Goal: Information Seeking & Learning: Learn about a topic

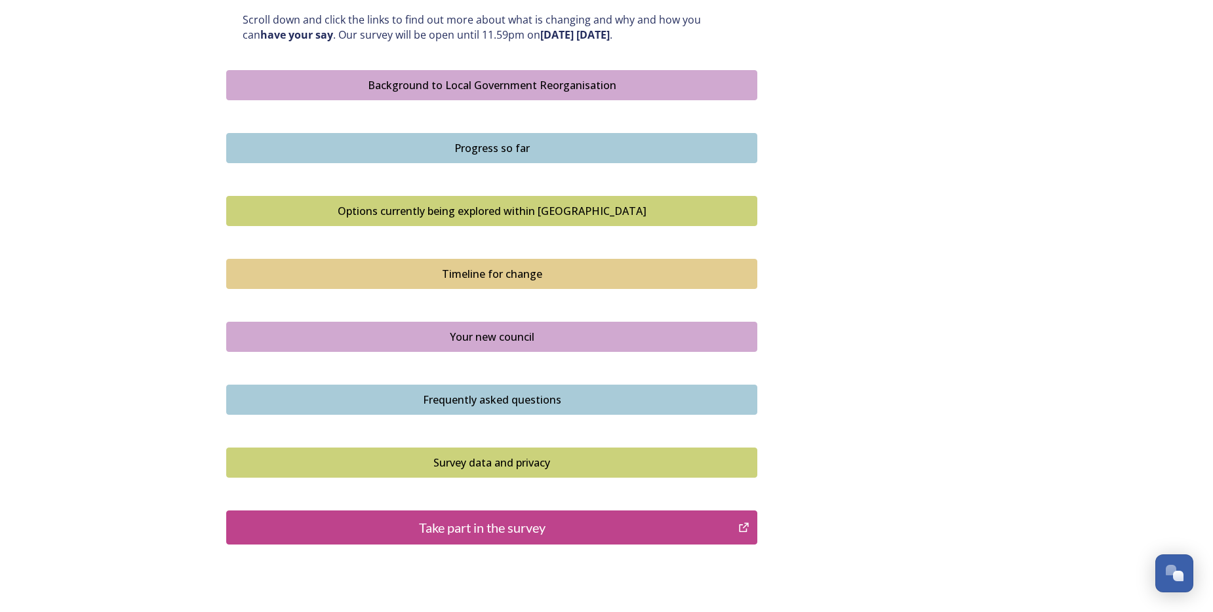
scroll to position [787, 0]
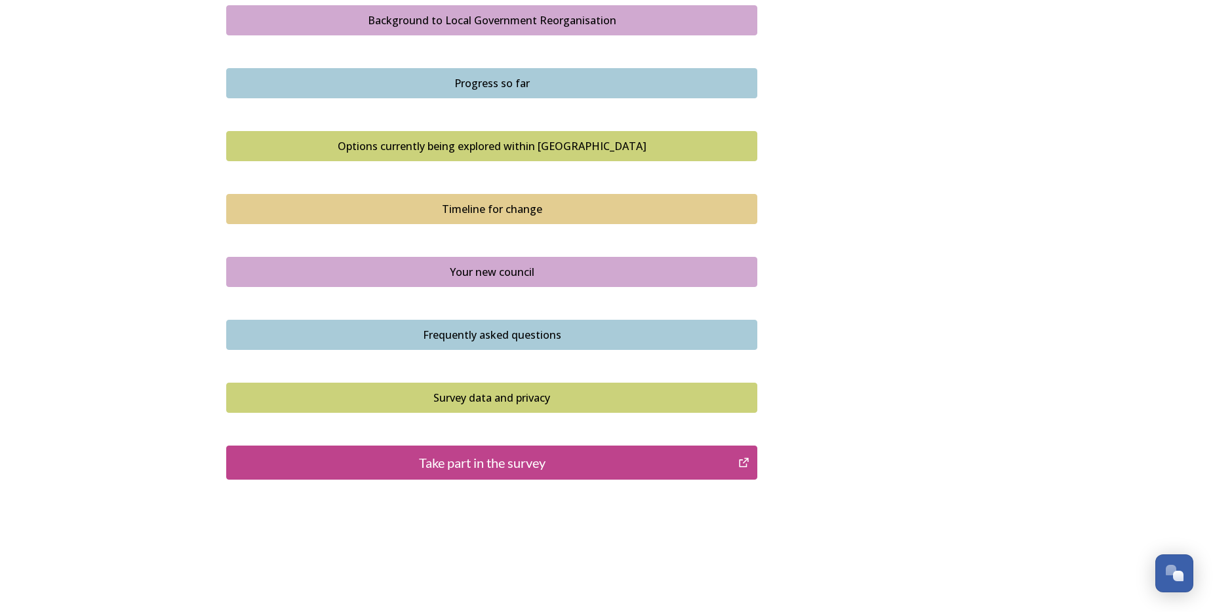
click at [489, 20] on div "Background to Local Government Reorganisation" at bounding box center [491, 20] width 517 height 16
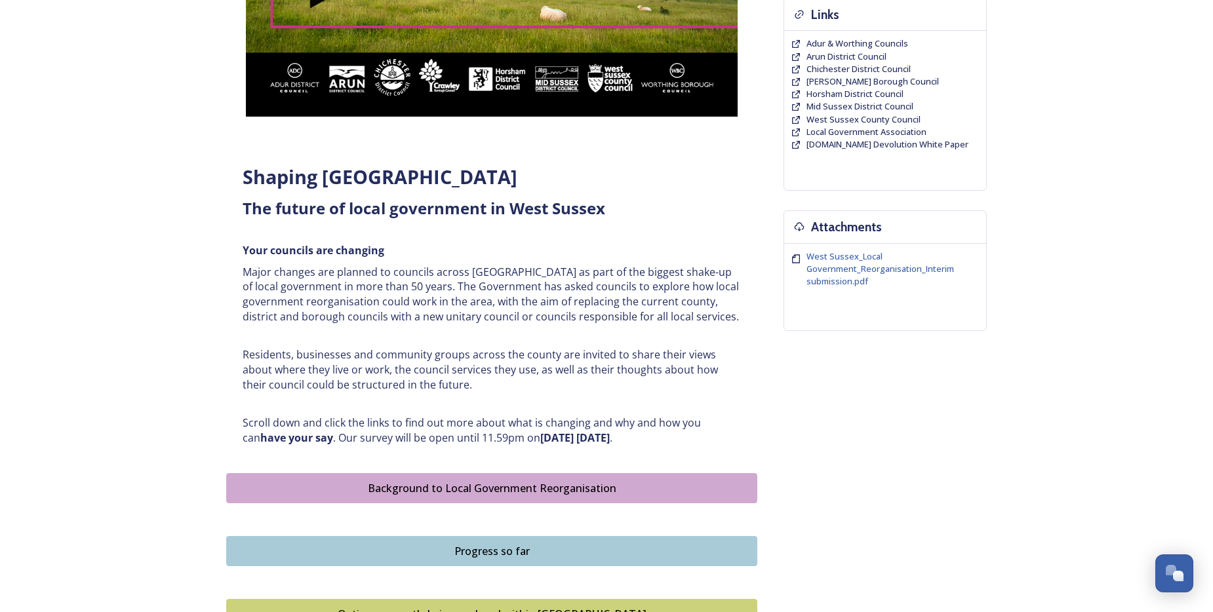
scroll to position [328, 0]
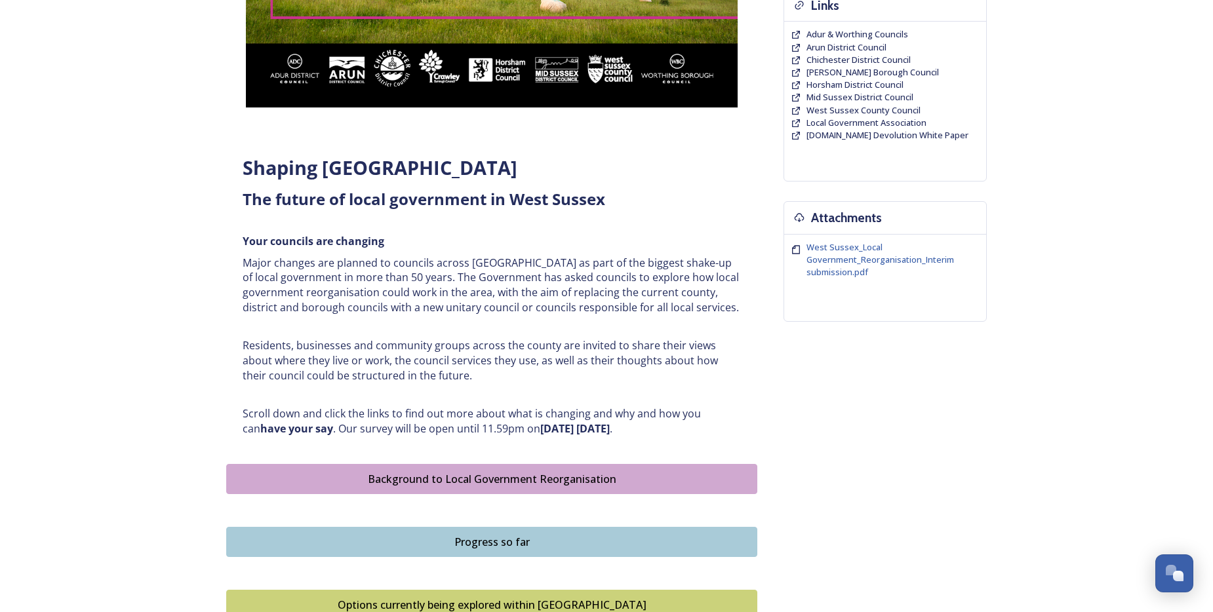
click at [513, 540] on div "Progress so far" at bounding box center [491, 542] width 517 height 16
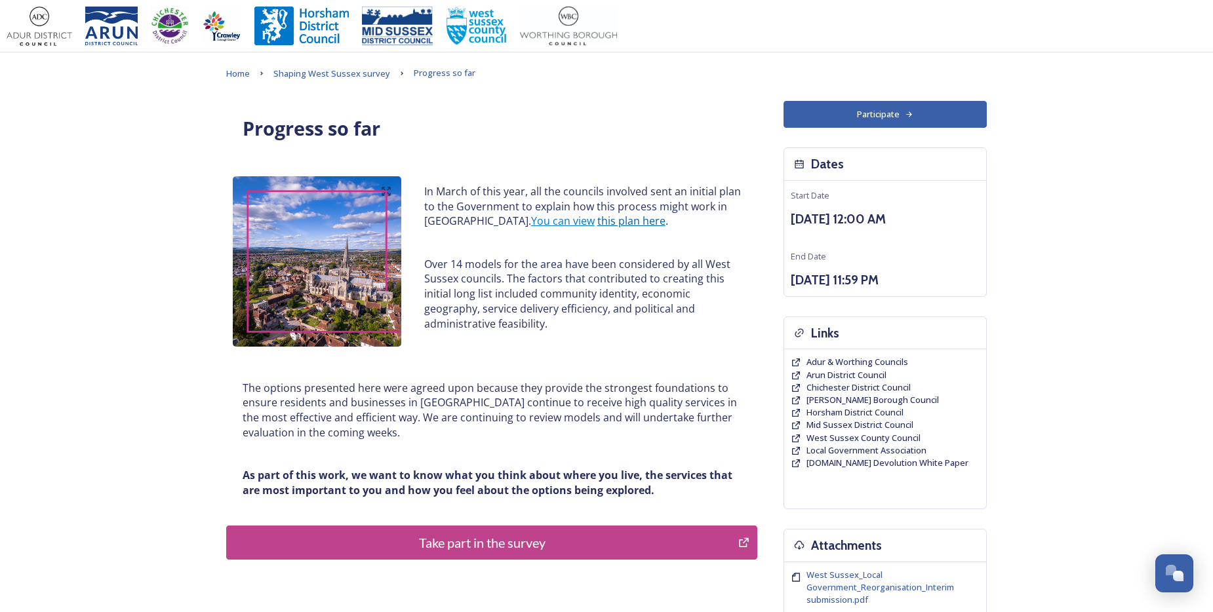
click at [597, 223] on link "this plan here" at bounding box center [631, 221] width 68 height 14
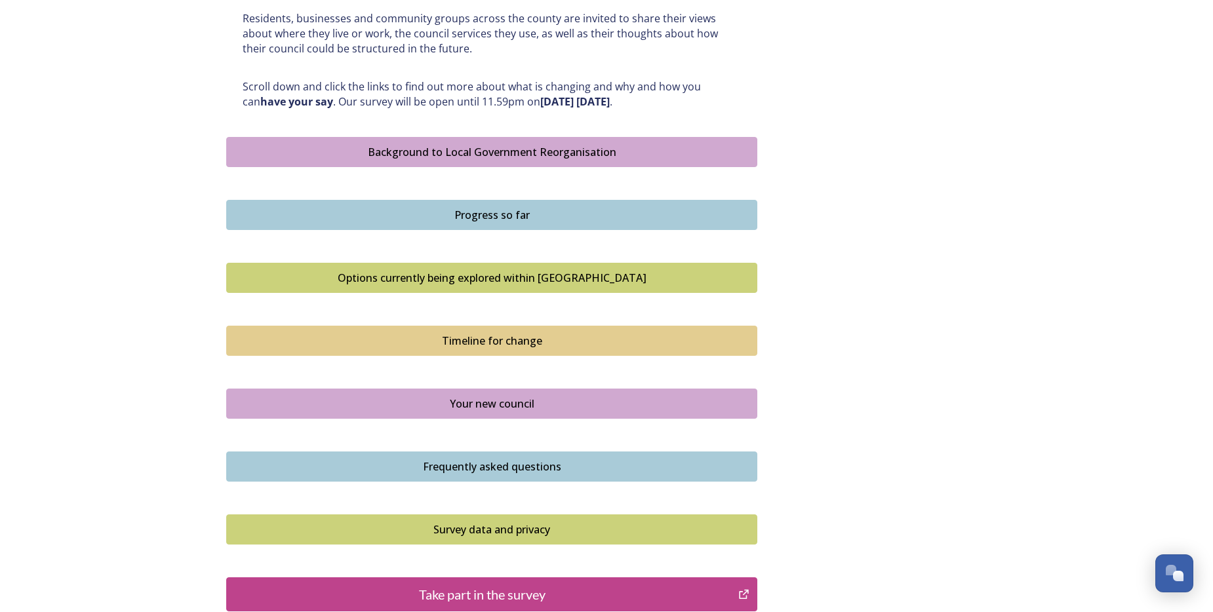
scroll to position [656, 0]
click at [492, 339] on div "Timeline for change" at bounding box center [491, 340] width 517 height 16
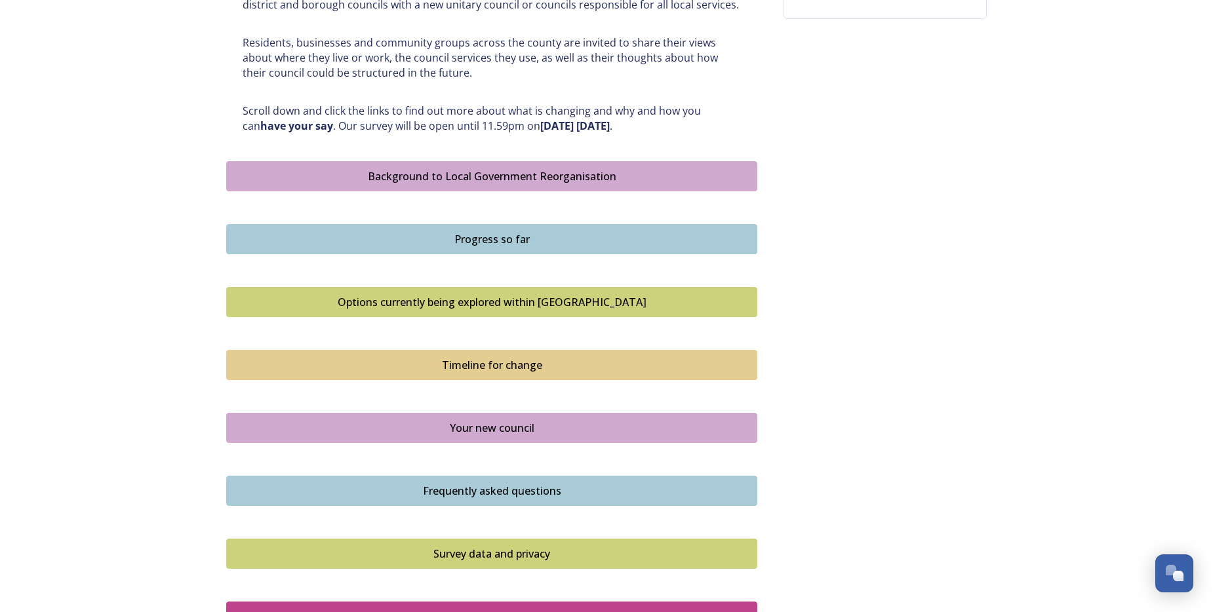
scroll to position [656, 0]
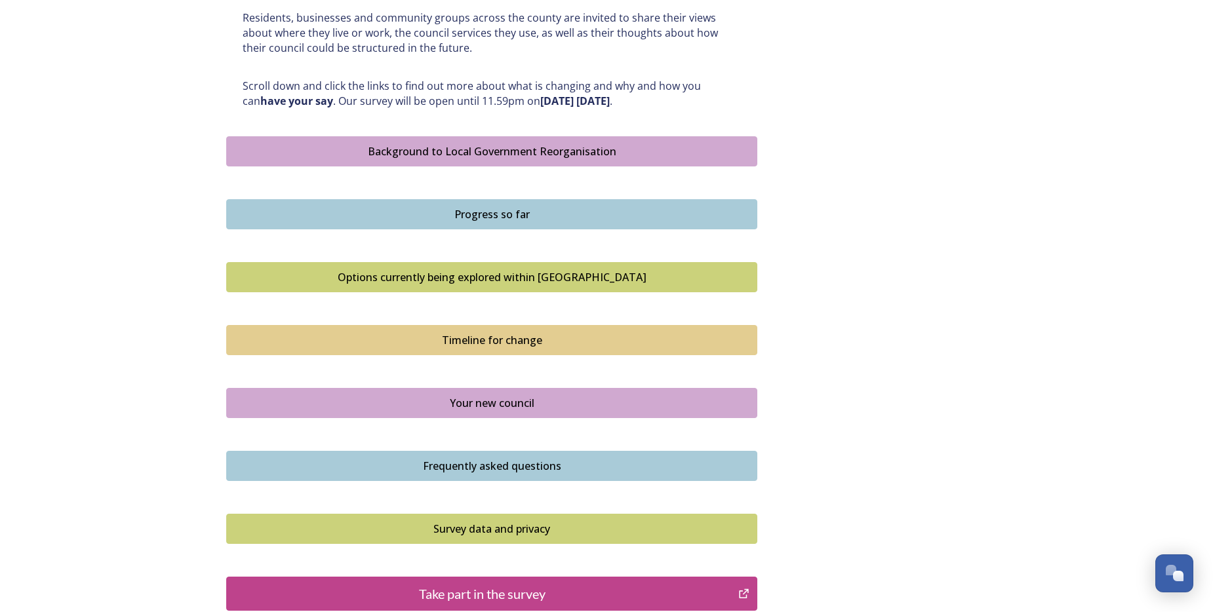
click at [519, 401] on div "Your new council" at bounding box center [491, 403] width 517 height 16
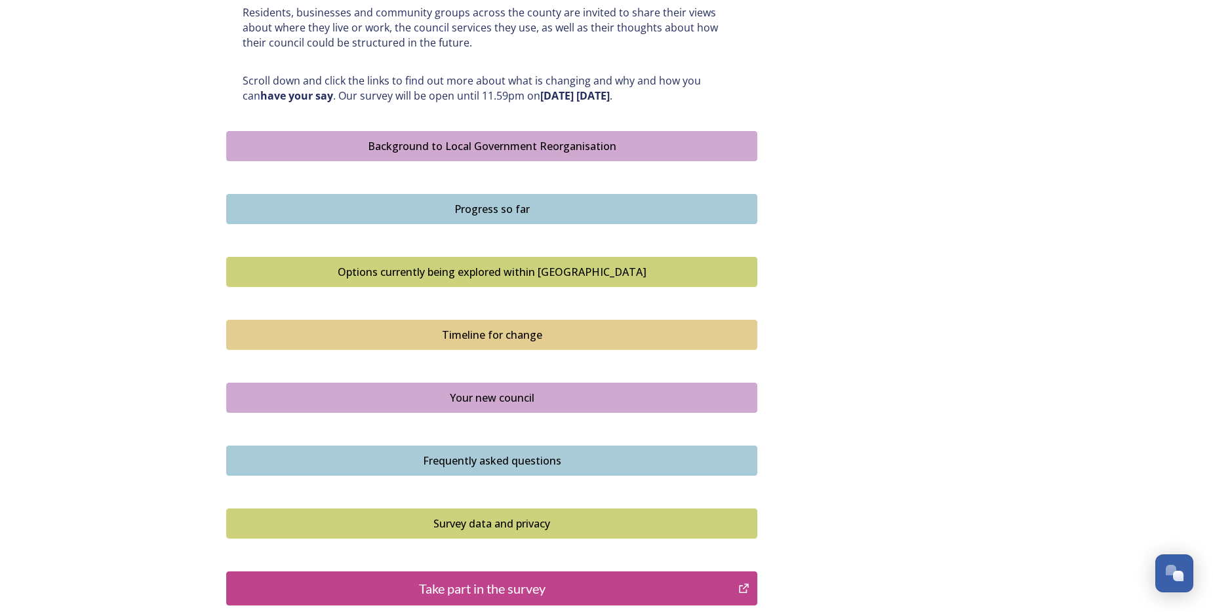
scroll to position [721, 0]
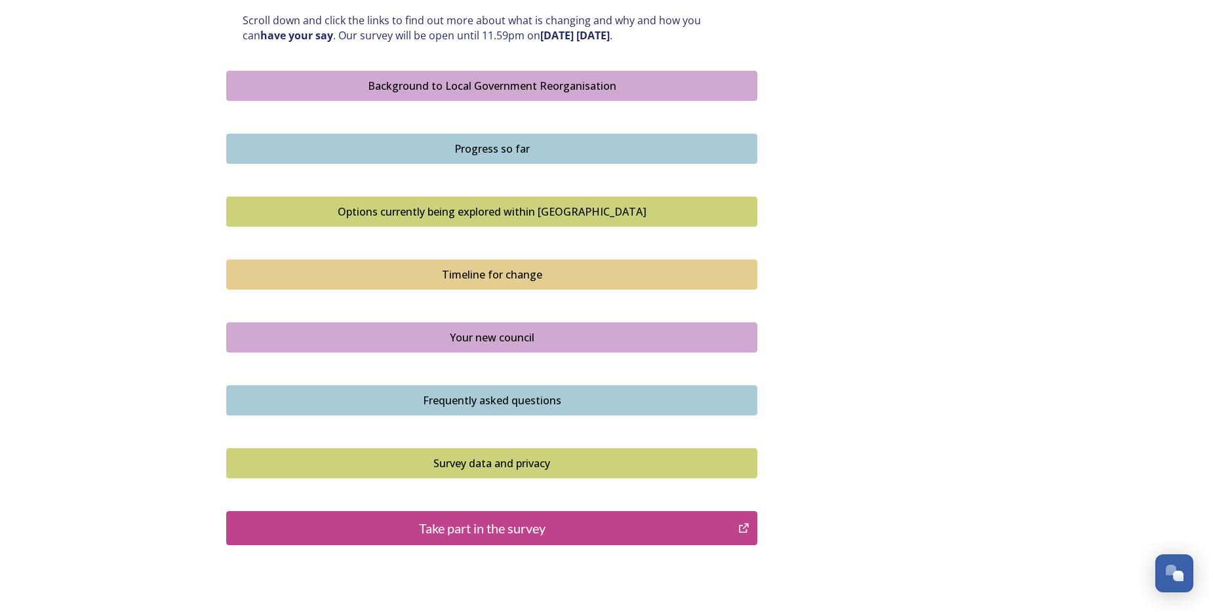
click at [523, 395] on div "Frequently asked questions" at bounding box center [491, 401] width 517 height 16
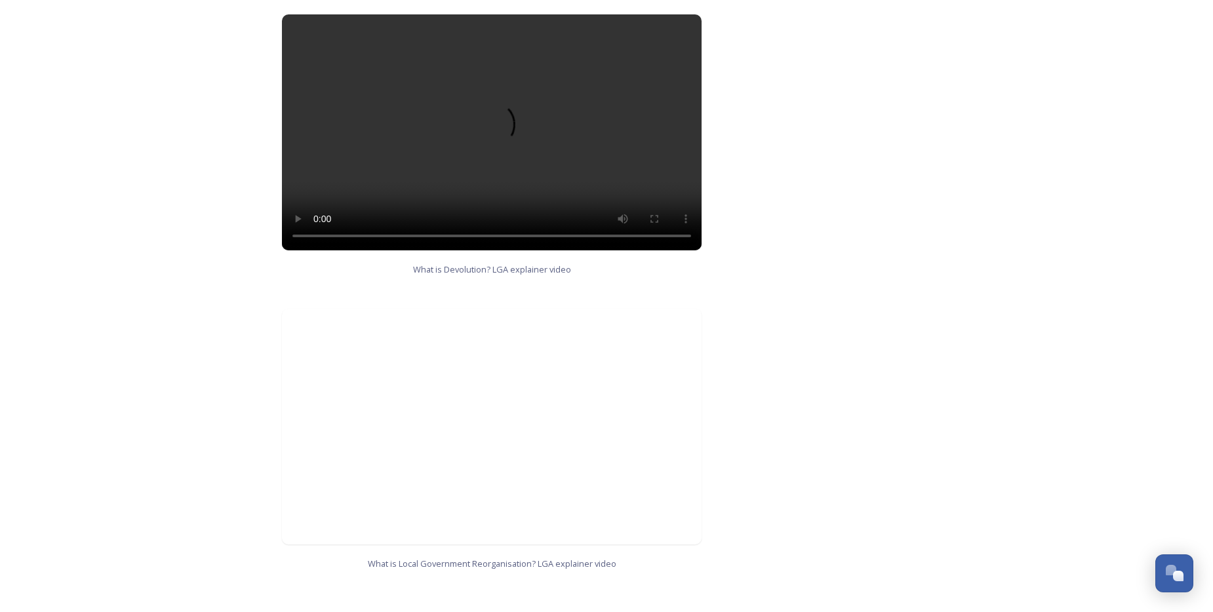
scroll to position [1246, 0]
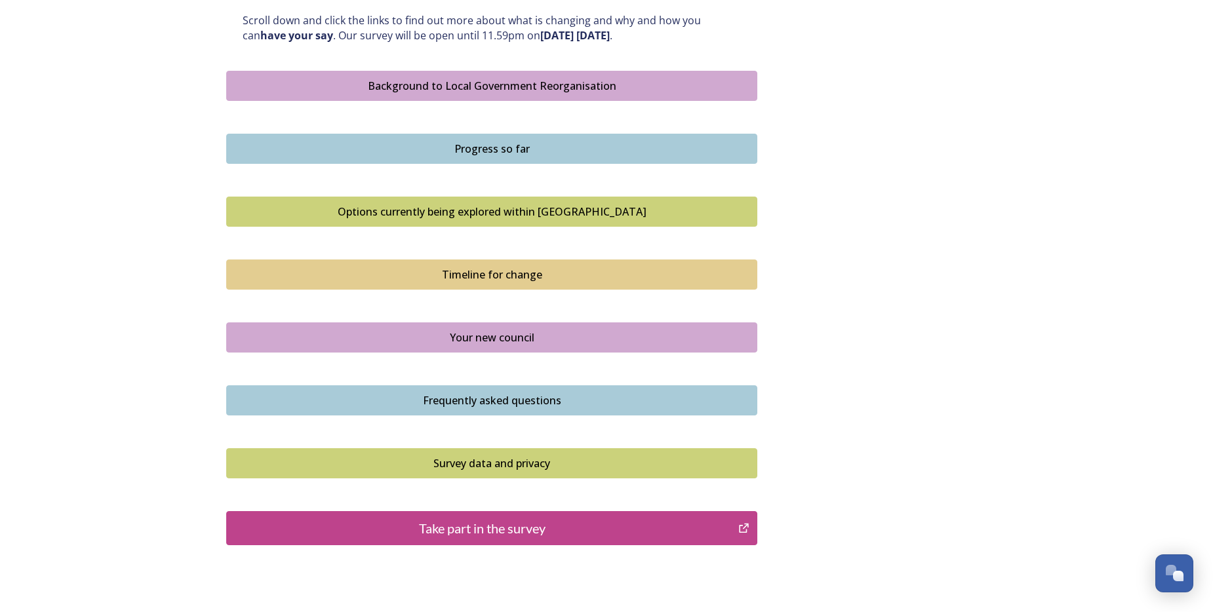
scroll to position [787, 0]
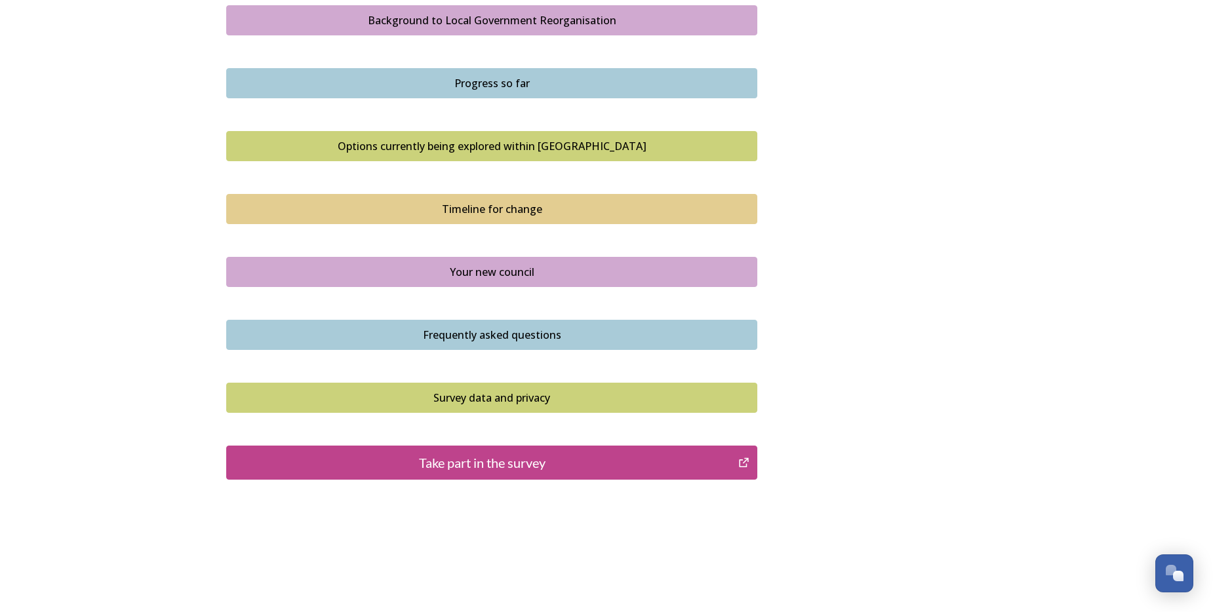
click at [522, 393] on div "Survey data and privacy" at bounding box center [491, 398] width 517 height 16
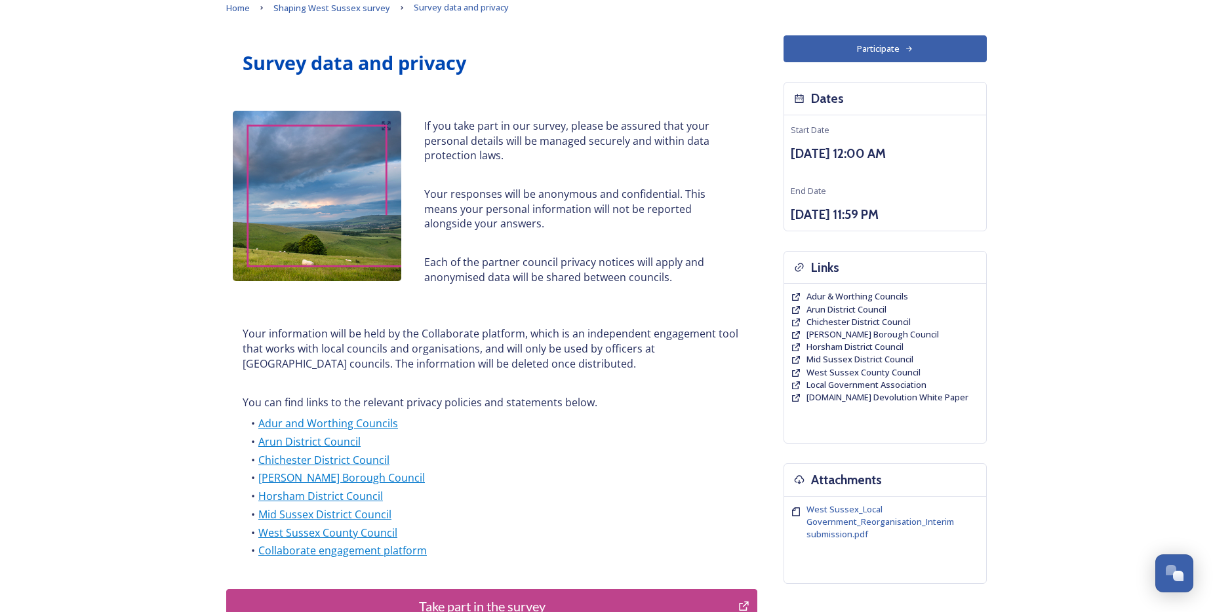
scroll to position [131, 0]
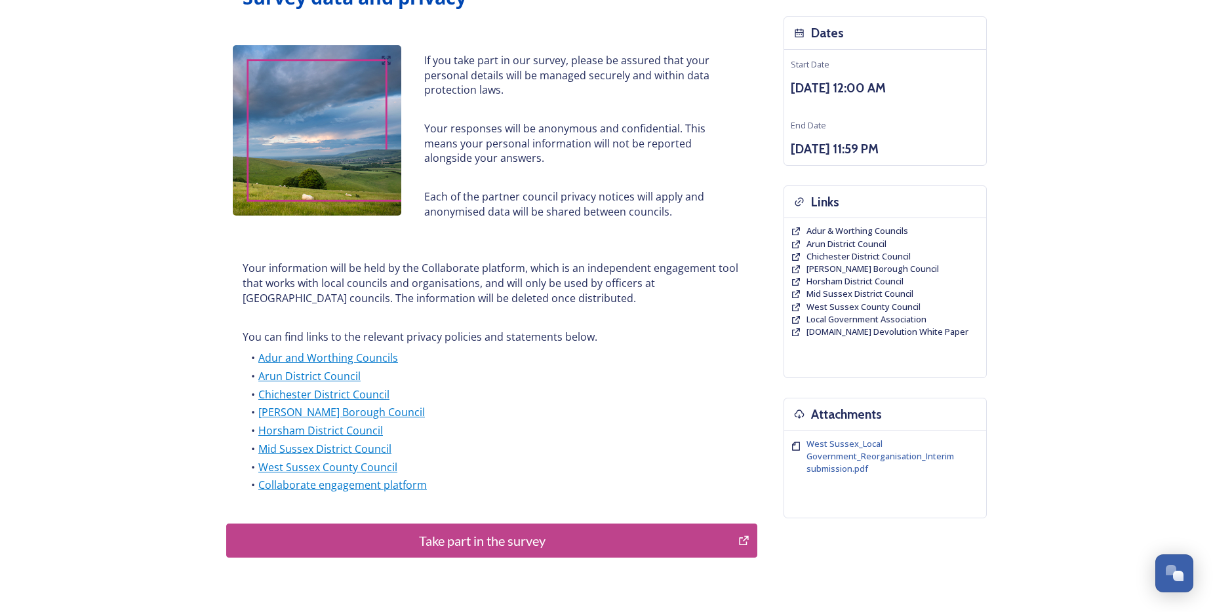
click at [465, 538] on div "Take part in the survey" at bounding box center [482, 541] width 498 height 20
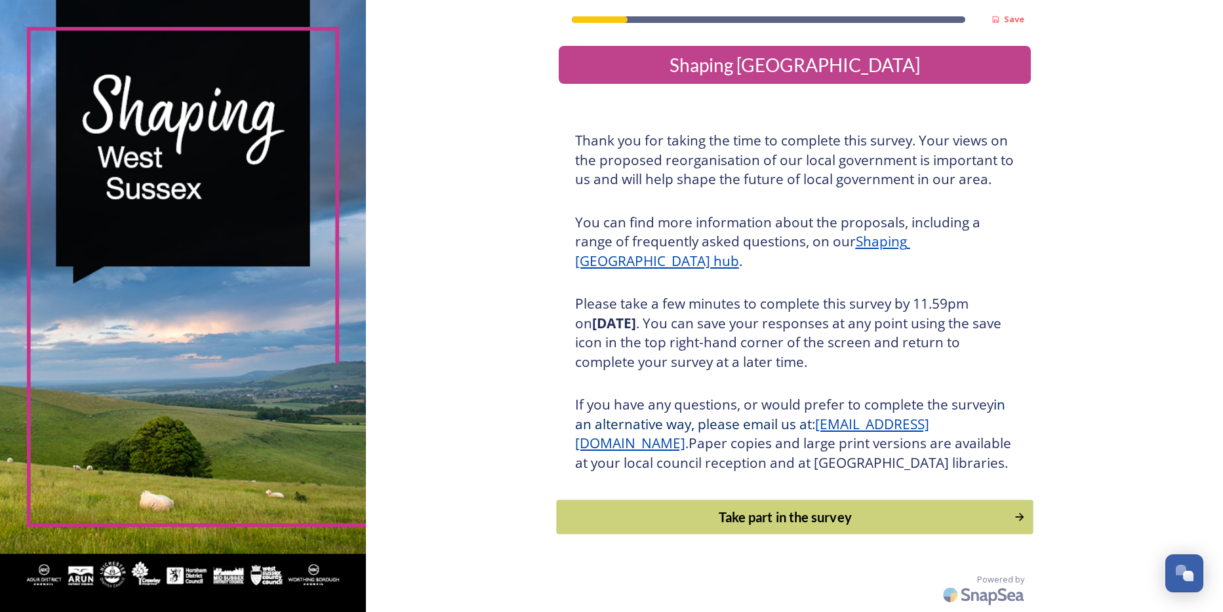
click at [764, 527] on div "Take part in the survey" at bounding box center [784, 518] width 443 height 20
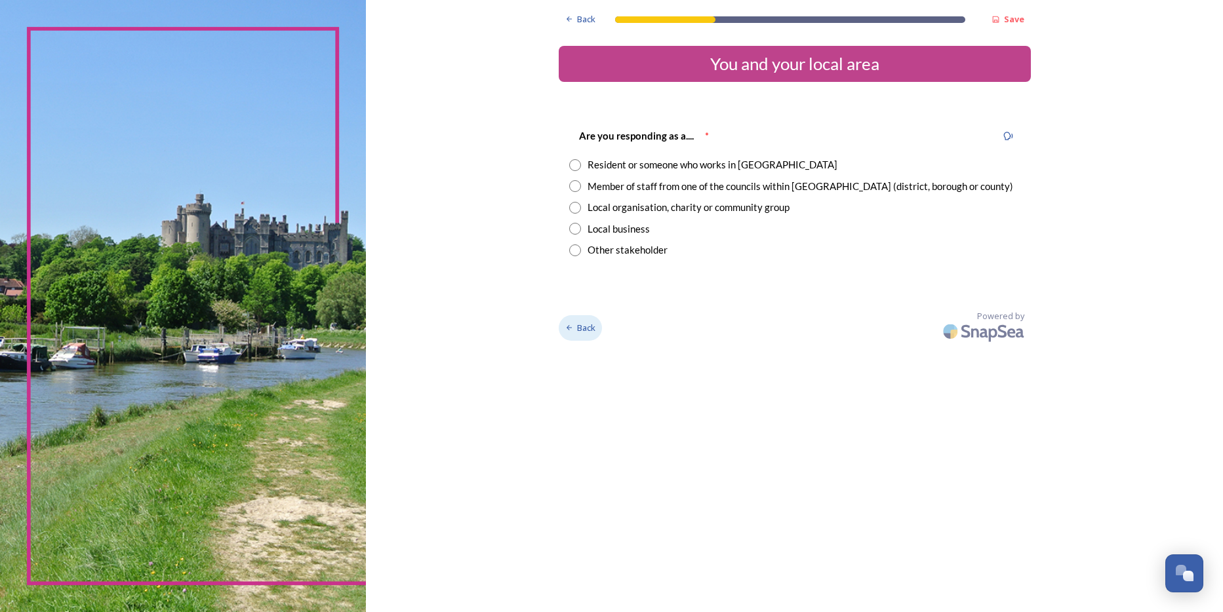
click at [567, 325] on icon at bounding box center [569, 328] width 9 height 9
